Goal: Information Seeking & Learning: Learn about a topic

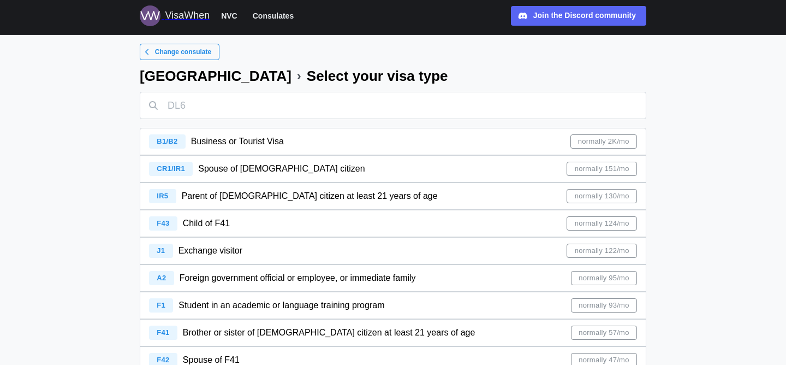
click at [265, 175] on div "Spouse of [DEMOGRAPHIC_DATA] citizen" at bounding box center [281, 169] width 167 height 14
click at [355, 174] on div "CR1/IR1 Spouse of [DEMOGRAPHIC_DATA] citizen normally 151/mo" at bounding box center [393, 169] width 488 height 26
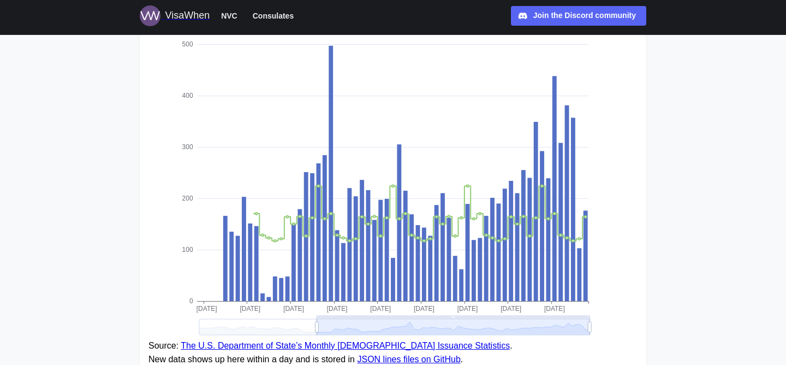
scroll to position [266, 0]
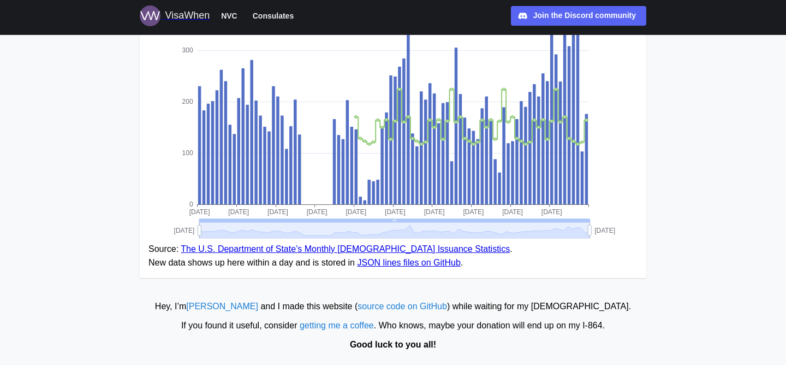
drag, startPoint x: 316, startPoint y: 231, endPoint x: 188, endPoint y: 238, distance: 128.0
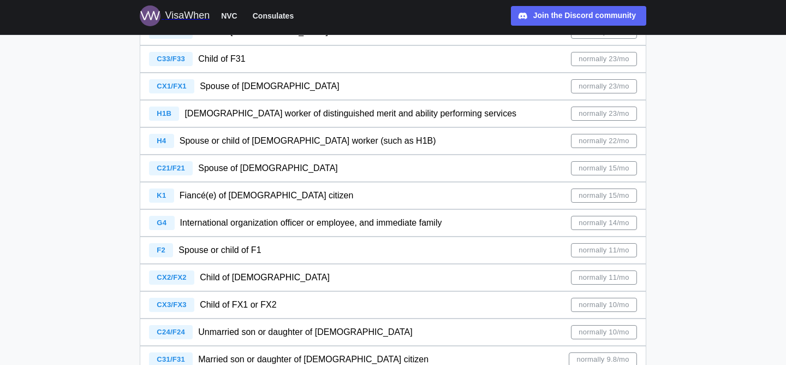
scroll to position [384, 0]
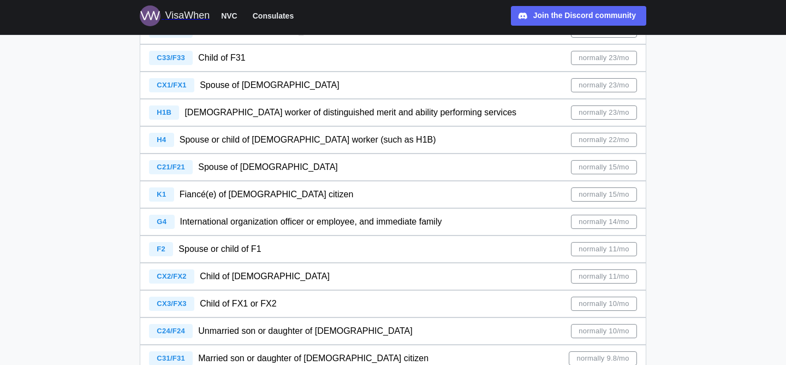
click at [194, 194] on span "Fiancé(e) of [DEMOGRAPHIC_DATA] citizen" at bounding box center [267, 193] width 174 height 9
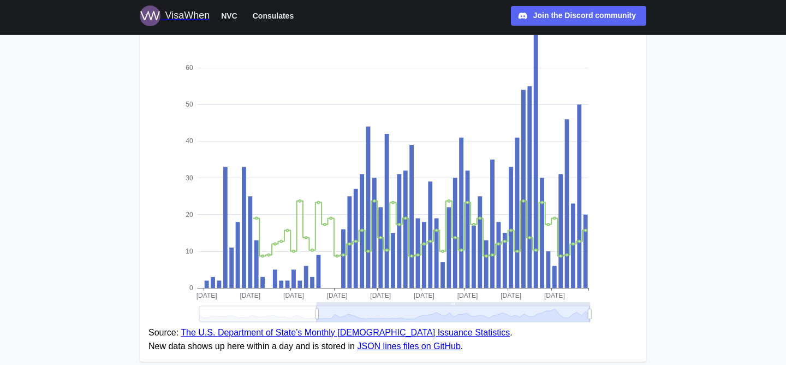
scroll to position [186, 0]
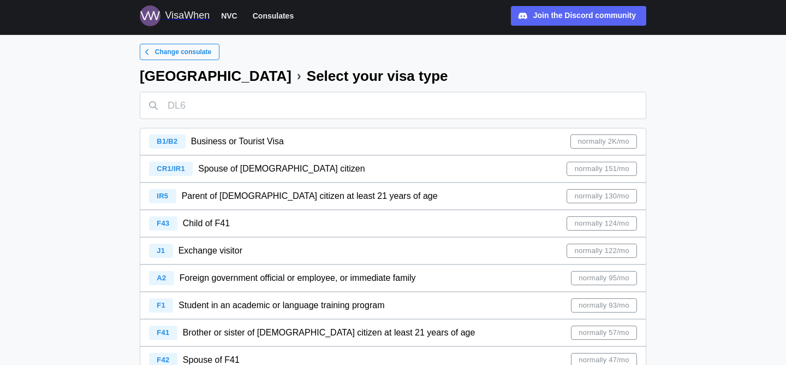
drag, startPoint x: 530, startPoint y: 168, endPoint x: 670, endPoint y: 149, distance: 141.5
click at [224, 18] on span "NVC" at bounding box center [229, 15] width 16 height 13
click at [177, 15] on div "VisaWhen" at bounding box center [187, 15] width 45 height 15
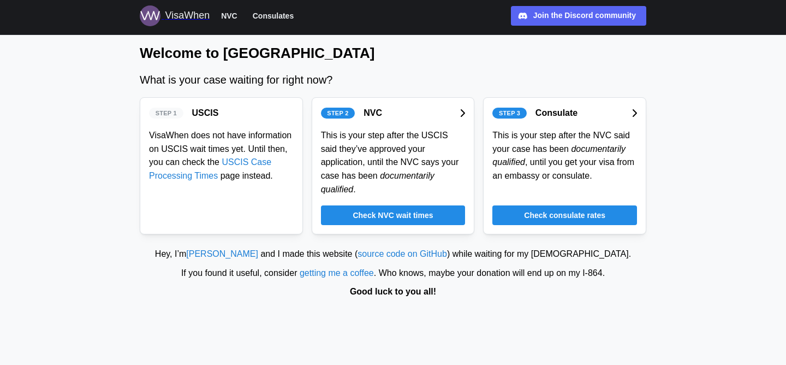
click at [542, 217] on span "Check consulate rates" at bounding box center [564, 215] width 81 height 19
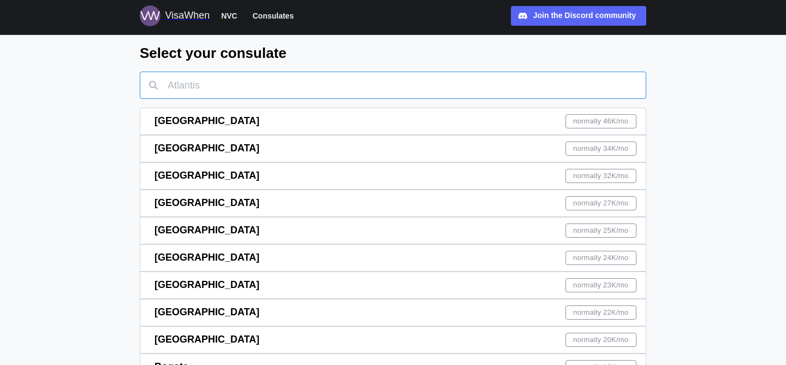
click at [337, 84] on input "text" at bounding box center [393, 85] width 507 height 27
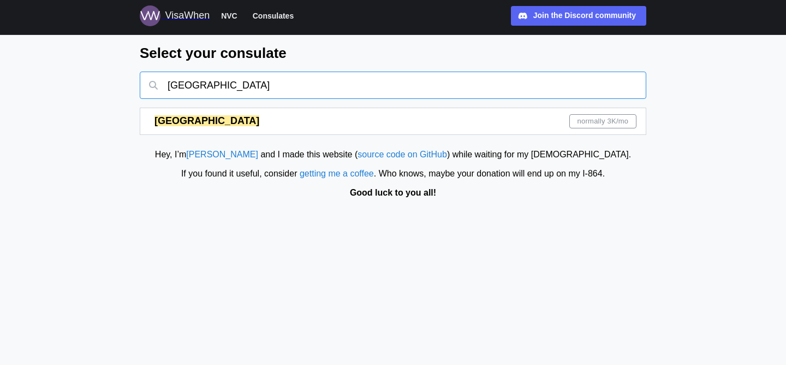
type input "[GEOGRAPHIC_DATA]"
click at [300, 122] on div "Islamabad normally 3K /mo" at bounding box center [396, 121] width 482 height 26
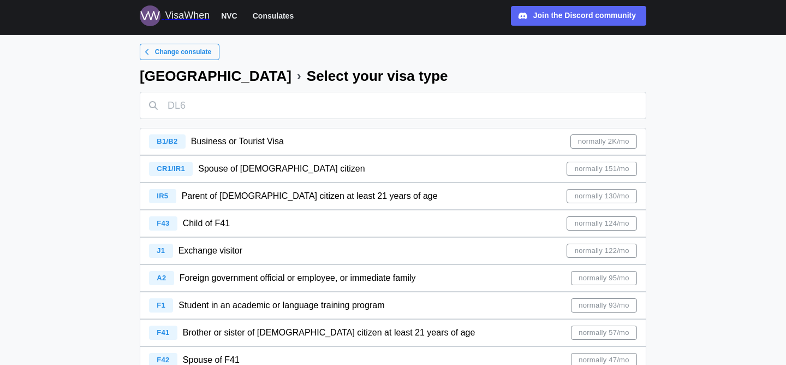
click at [323, 165] on div "CR1/IR1 Spouse of [DEMOGRAPHIC_DATA] citizen normally 151/mo" at bounding box center [393, 169] width 488 height 26
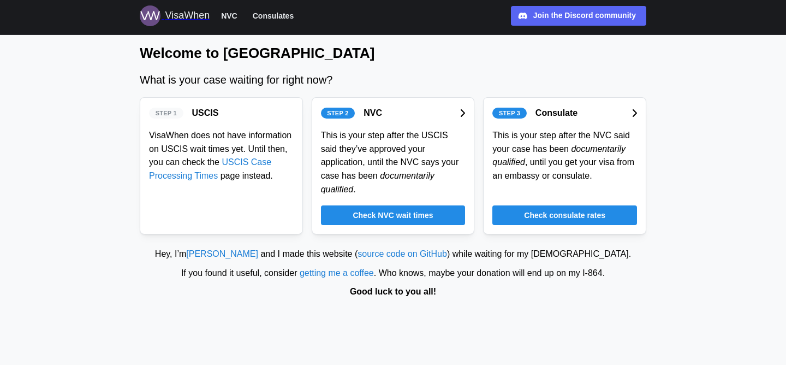
click at [548, 111] on div "Consulate" at bounding box center [557, 113] width 42 height 14
click at [555, 168] on div "This is your step after the NVC said your case has been documentarily qualified…" at bounding box center [565, 156] width 145 height 54
click at [561, 218] on span "Check consulate rates" at bounding box center [564, 215] width 81 height 19
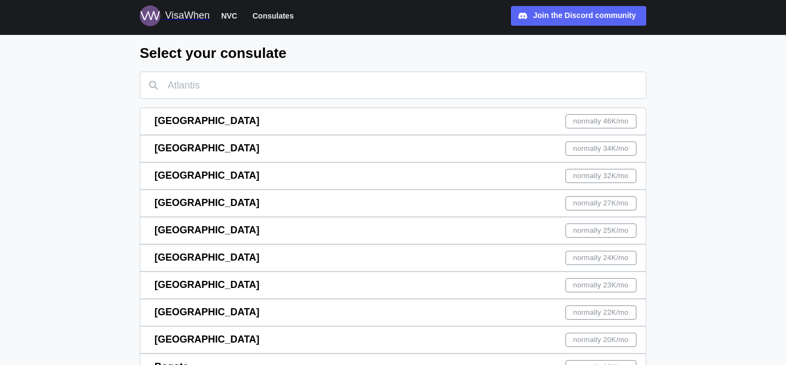
click at [213, 123] on div "[GEOGRAPHIC_DATA] normally 46K /mo" at bounding box center [396, 121] width 482 height 26
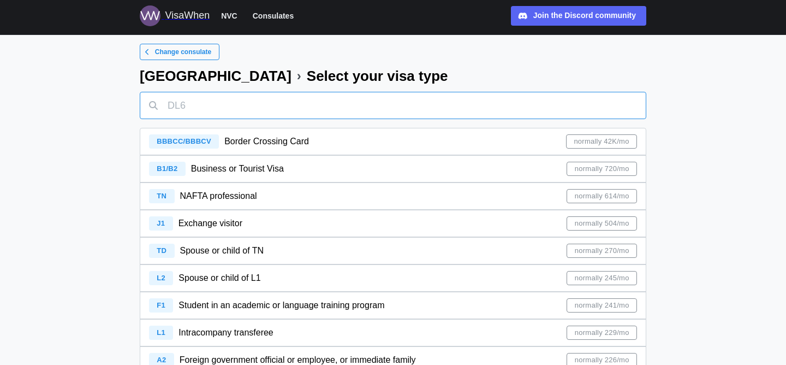
click at [250, 107] on input "text" at bounding box center [393, 105] width 507 height 27
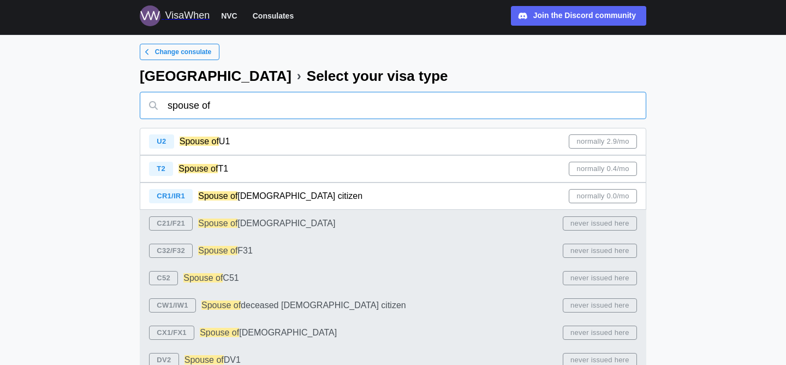
type input "spouse of"
click at [271, 198] on span "[DEMOGRAPHIC_DATA] citizen" at bounding box center [300, 195] width 125 height 9
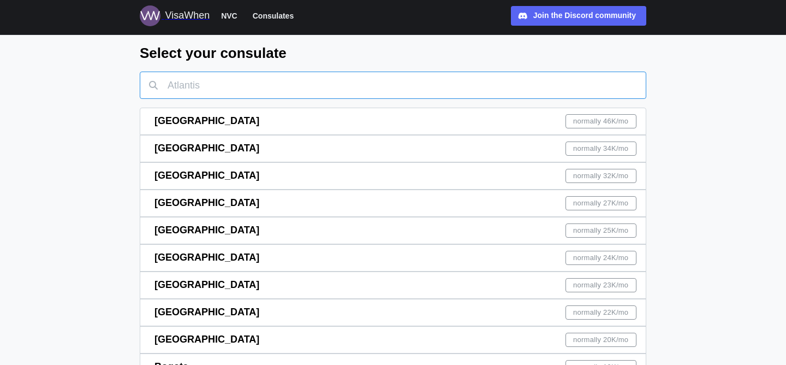
click at [245, 88] on input "text" at bounding box center [393, 85] width 507 height 27
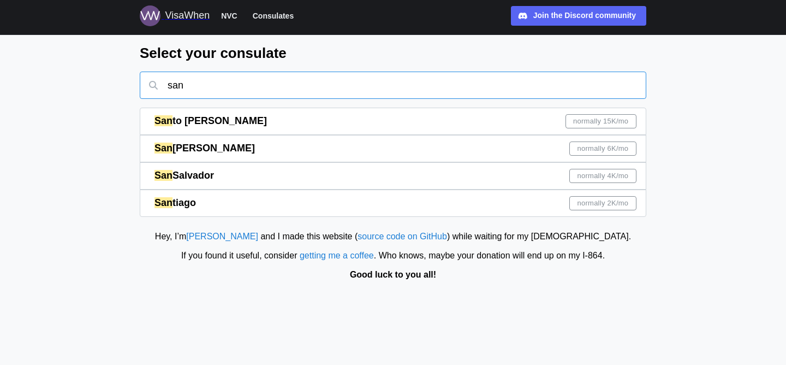
type input "san"
click at [218, 168] on div "[GEOGRAPHIC_DATA] normally 4K /mo" at bounding box center [396, 176] width 482 height 26
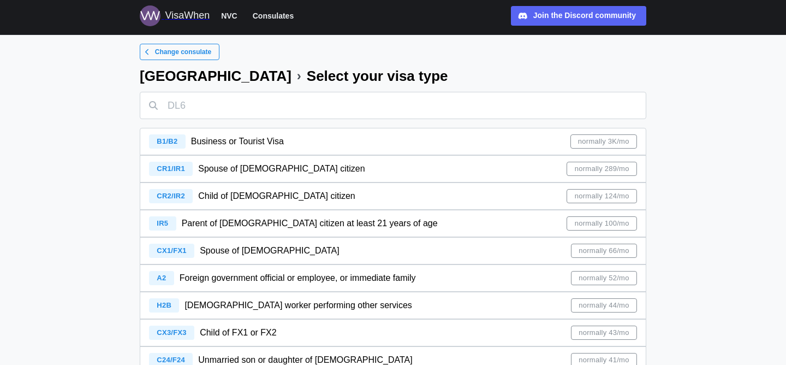
click at [246, 174] on div "Spouse of [DEMOGRAPHIC_DATA] citizen" at bounding box center [281, 169] width 167 height 14
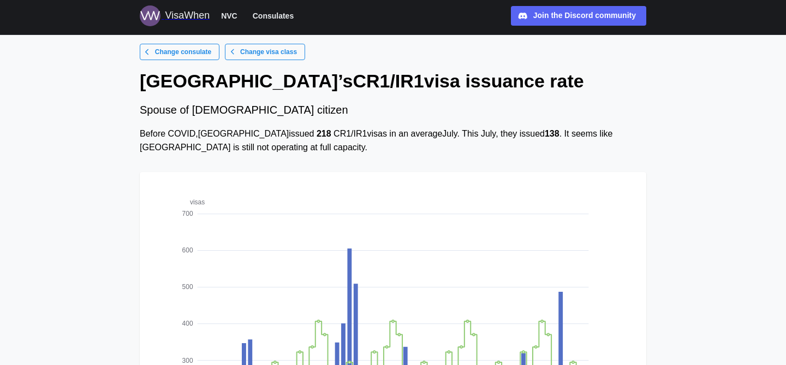
click at [167, 19] on div "VisaWhen" at bounding box center [187, 15] width 45 height 15
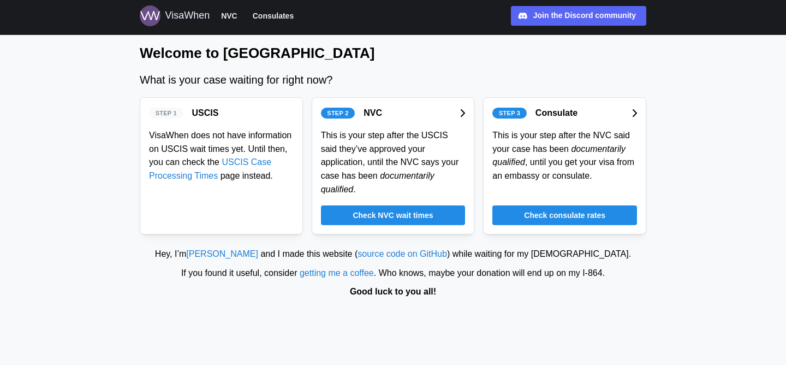
click at [545, 174] on div "This is your step after the NVC said your case has been documentarily qualified…" at bounding box center [565, 156] width 145 height 54
click at [545, 211] on span "Check consulate rates" at bounding box center [564, 215] width 81 height 19
click at [573, 209] on span "Check consulate rates" at bounding box center [564, 215] width 81 height 19
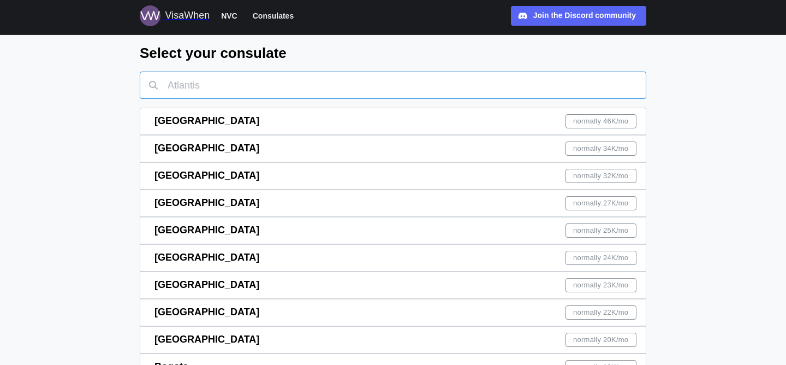
click at [310, 84] on input "text" at bounding box center [393, 85] width 507 height 27
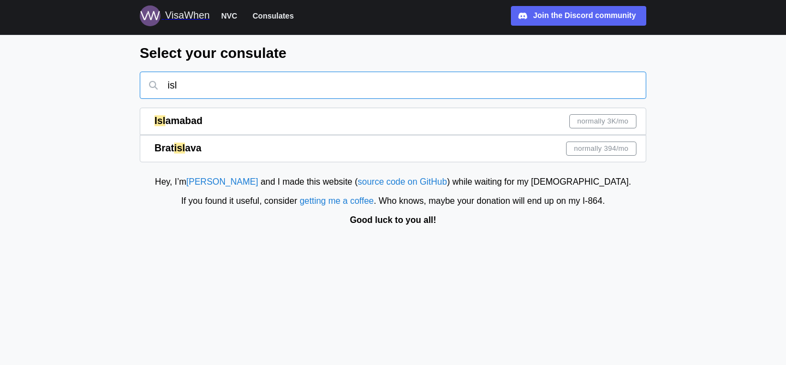
type input "isl"
click at [235, 129] on div "Isl amabad normally 3K /mo" at bounding box center [396, 121] width 482 height 26
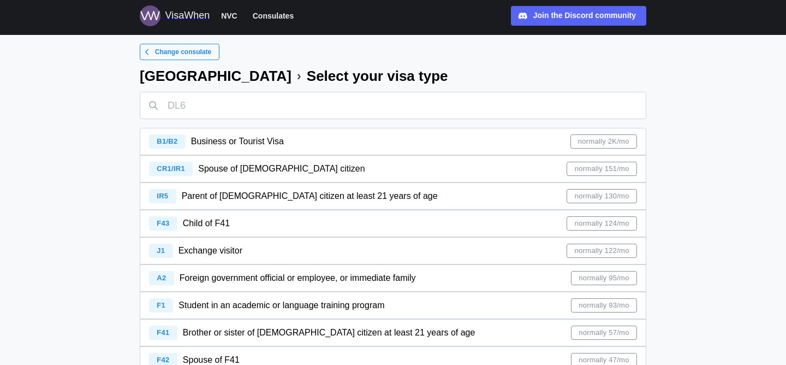
click at [243, 171] on span "Spouse of [DEMOGRAPHIC_DATA] citizen" at bounding box center [281, 168] width 167 height 9
click at [469, 167] on div "CR1/IR1 Spouse of [DEMOGRAPHIC_DATA] citizen normally 151/mo" at bounding box center [393, 169] width 488 height 26
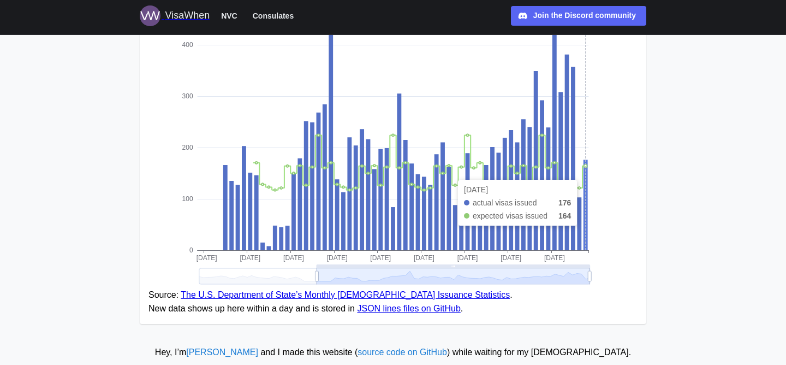
scroll to position [221, 0]
